Goal: Task Accomplishment & Management: Use online tool/utility

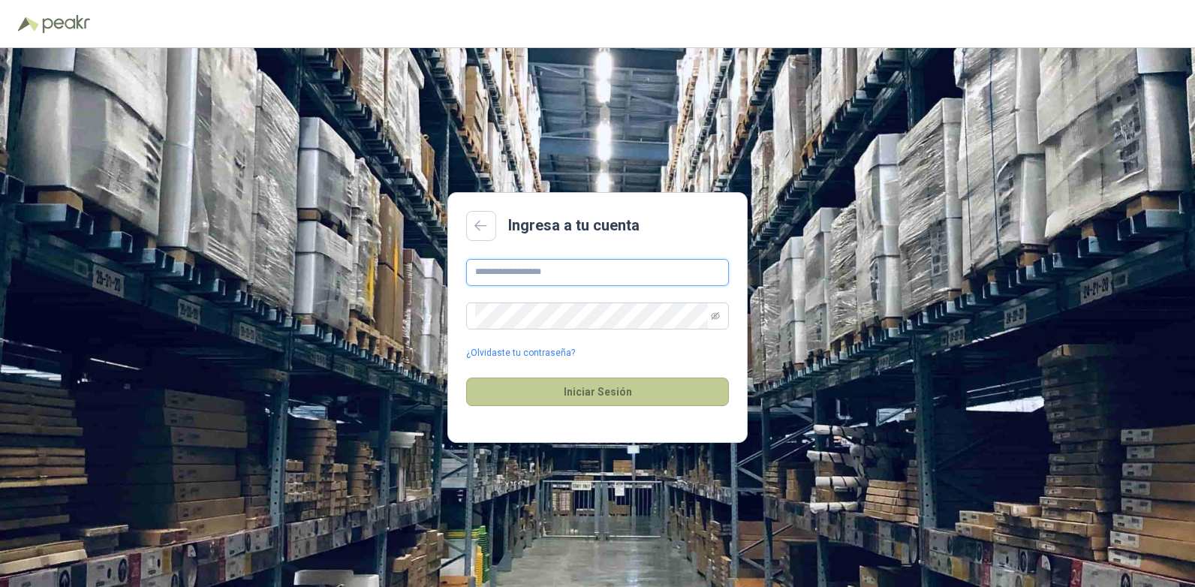
type input "**********"
click at [586, 391] on button "Iniciar Sesión" at bounding box center [597, 392] width 263 height 29
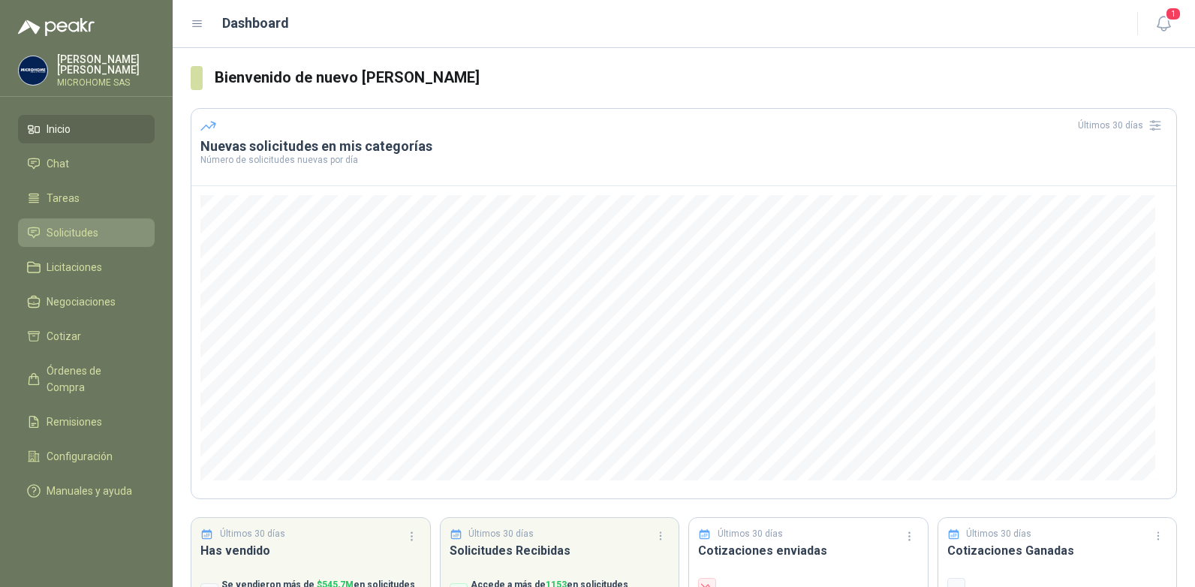
click at [71, 243] on link "Solicitudes" at bounding box center [86, 232] width 137 height 29
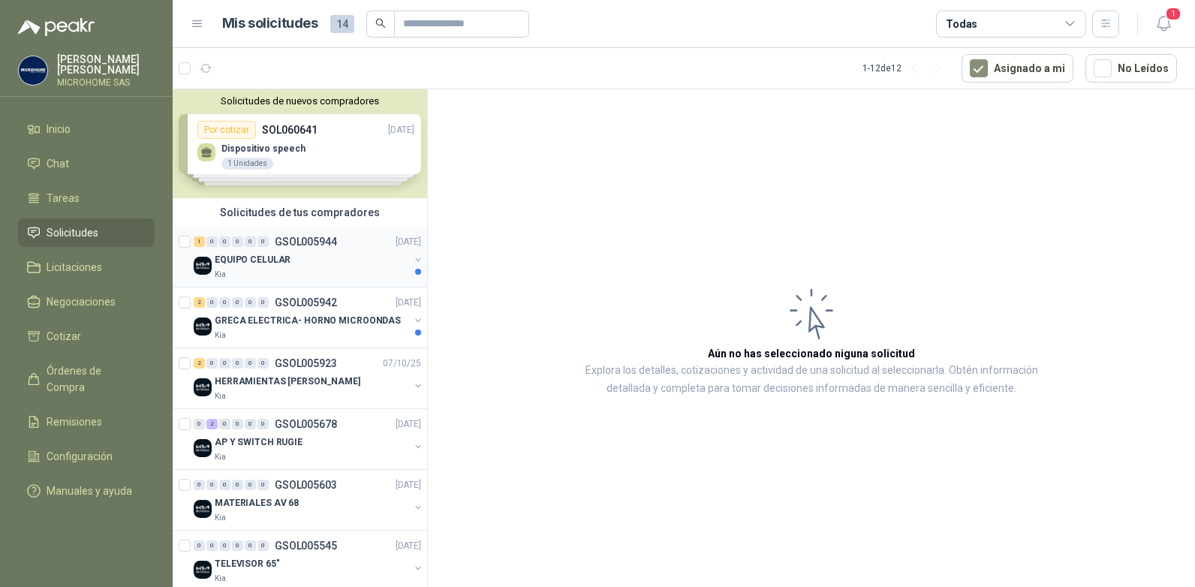
click at [291, 246] on p "GSOL005944" at bounding box center [306, 242] width 62 height 11
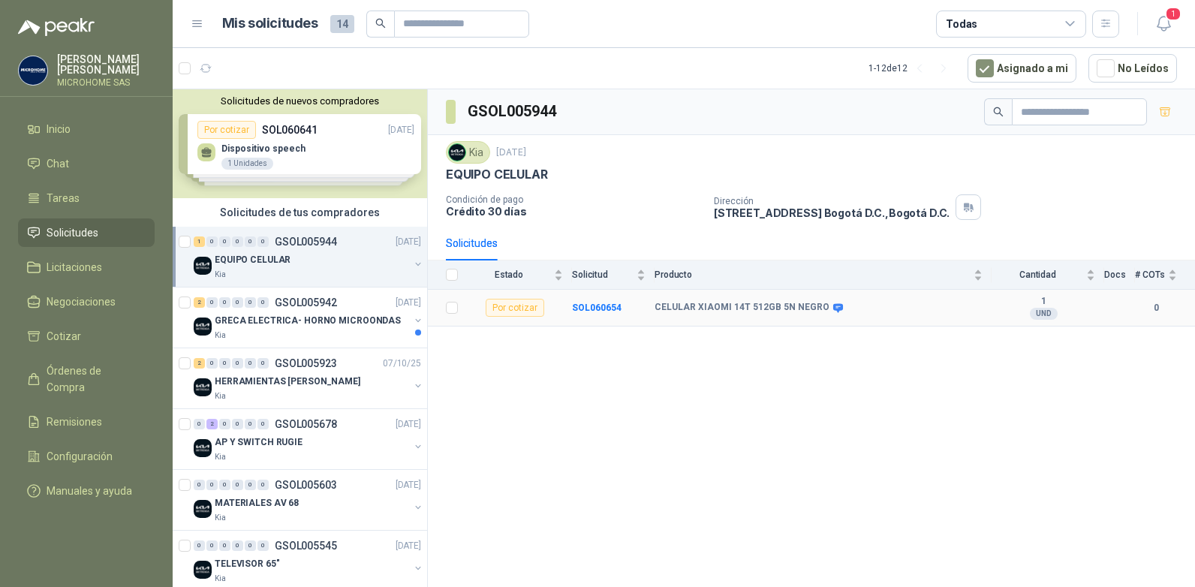
click at [519, 309] on div "Por cotizar" at bounding box center [515, 308] width 59 height 18
click at [599, 308] on b "SOL060654" at bounding box center [597, 308] width 50 height 11
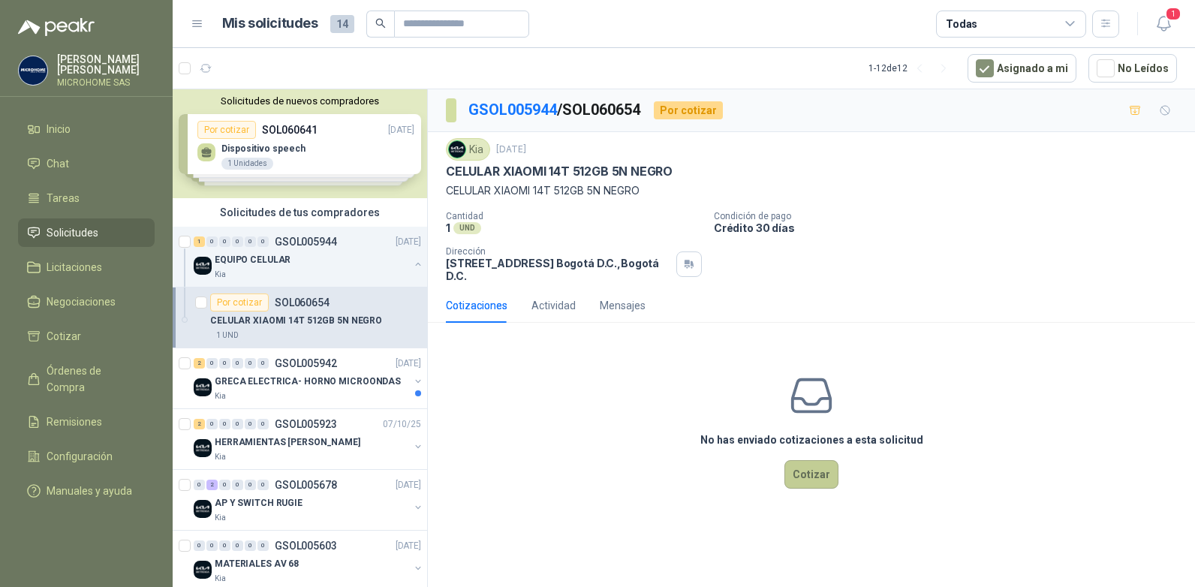
click at [815, 484] on button "Cotizar" at bounding box center [812, 474] width 54 height 29
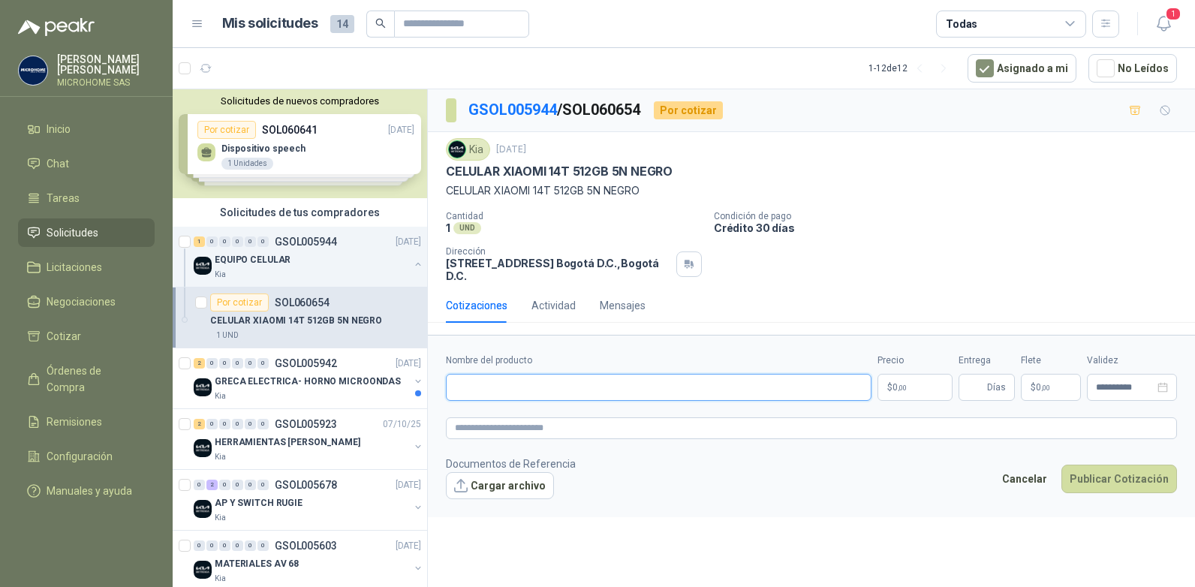
click at [563, 375] on input "Nombre del producto" at bounding box center [659, 387] width 426 height 27
drag, startPoint x: 447, startPoint y: 178, endPoint x: 674, endPoint y: 167, distance: 227.0
click at [674, 167] on div "CELULAR XIAOMI 14T 512GB 5N NEGRO" at bounding box center [811, 172] width 731 height 16
drag, startPoint x: 674, startPoint y: 167, endPoint x: 651, endPoint y: 170, distance: 22.7
copy p "CELULAR XIAOMI 14T 512GB 5N NEGRO"
